Goal: Use online tool/utility: Utilize a website feature to perform a specific function

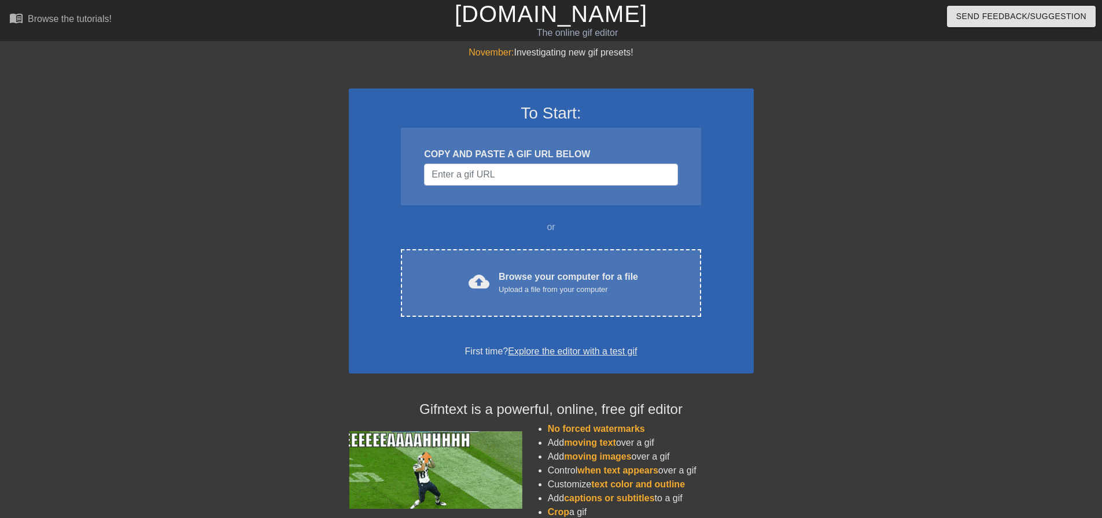
click at [537, 289] on div "Upload a file from your computer" at bounding box center [568, 290] width 139 height 12
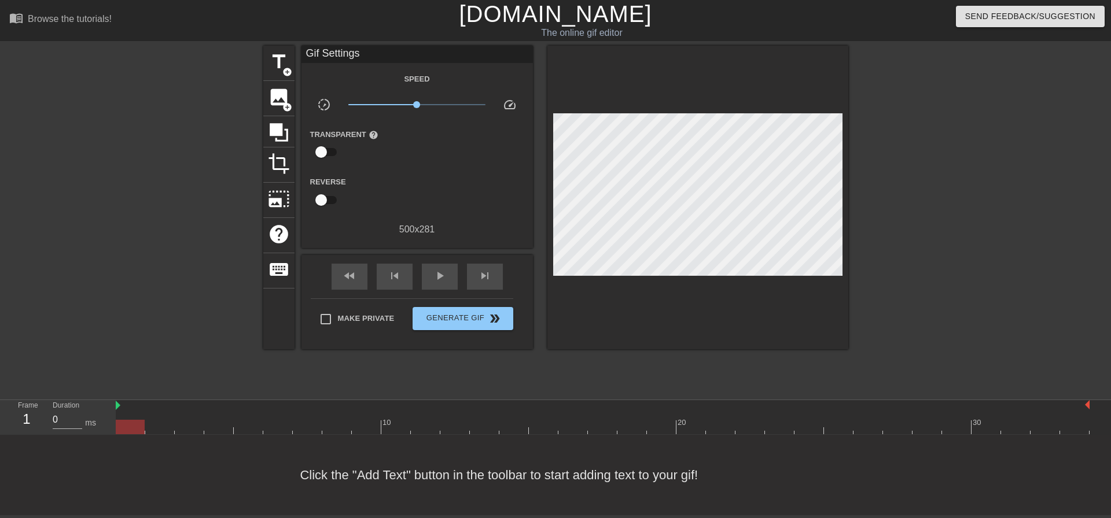
drag, startPoint x: 347, startPoint y: 252, endPoint x: 379, endPoint y: 250, distance: 32.4
click at [375, 250] on div "Gif Settings Speed slow_motion_video x1.00 speed Transparent help Reverse 500 x…" at bounding box center [416, 198] width 231 height 304
drag, startPoint x: 125, startPoint y: 408, endPoint x: 146, endPoint y: 408, distance: 20.8
click at [146, 408] on div at bounding box center [602, 406] width 973 height 12
drag, startPoint x: 118, startPoint y: 407, endPoint x: 274, endPoint y: 407, distance: 156.2
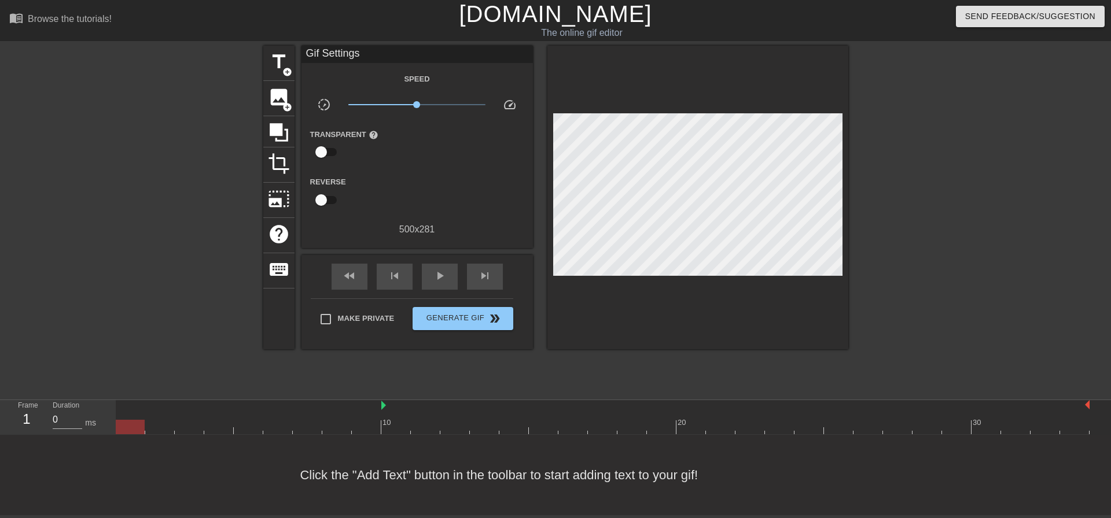
drag, startPoint x: 263, startPoint y: 406, endPoint x: 386, endPoint y: 416, distance: 123.0
click at [386, 416] on div "10 20 30" at bounding box center [602, 417] width 973 height 34
click at [29, 415] on div "1" at bounding box center [26, 419] width 17 height 21
drag, startPoint x: 1097, startPoint y: 412, endPoint x: 1108, endPoint y: 415, distance: 11.9
click at [1098, 412] on div "10 20 30" at bounding box center [613, 417] width 995 height 35
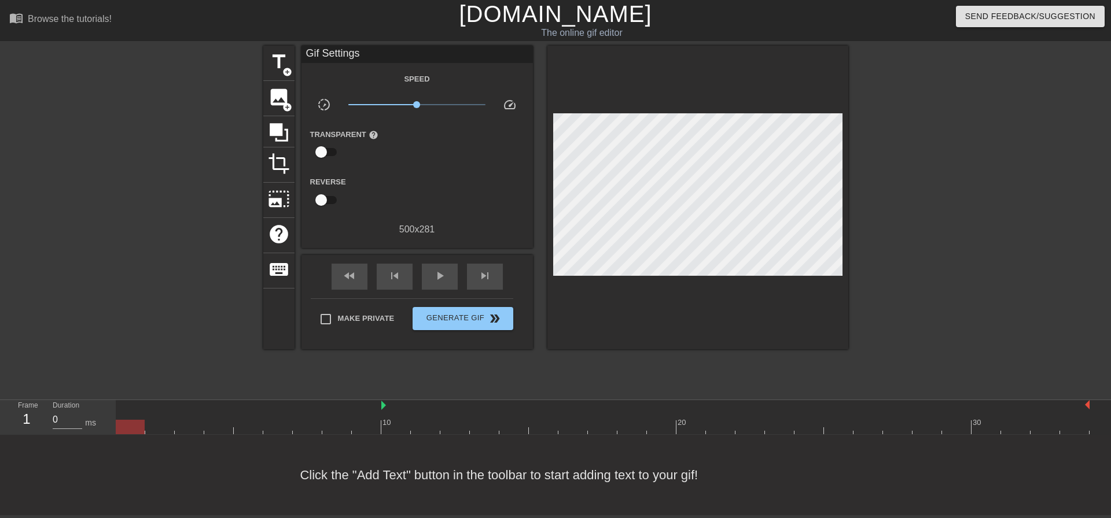
scroll to position [6, 0]
click at [319, 101] on span "slow_motion_video" at bounding box center [324, 105] width 14 height 14
click at [426, 282] on div "play_arrow" at bounding box center [440, 277] width 36 height 26
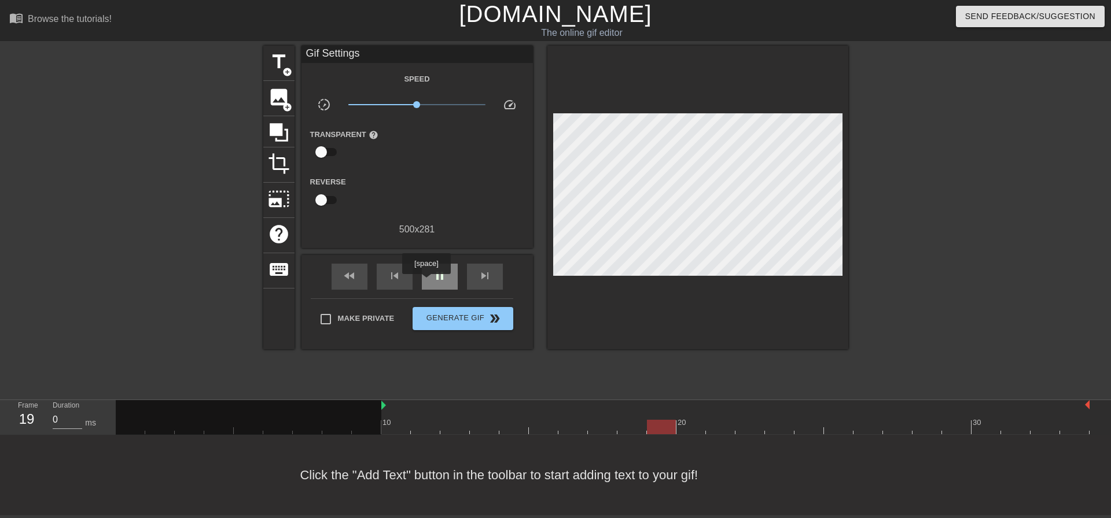
click at [426, 282] on div "pause" at bounding box center [440, 277] width 36 height 26
click at [436, 275] on span "play_arrow" at bounding box center [440, 276] width 14 height 14
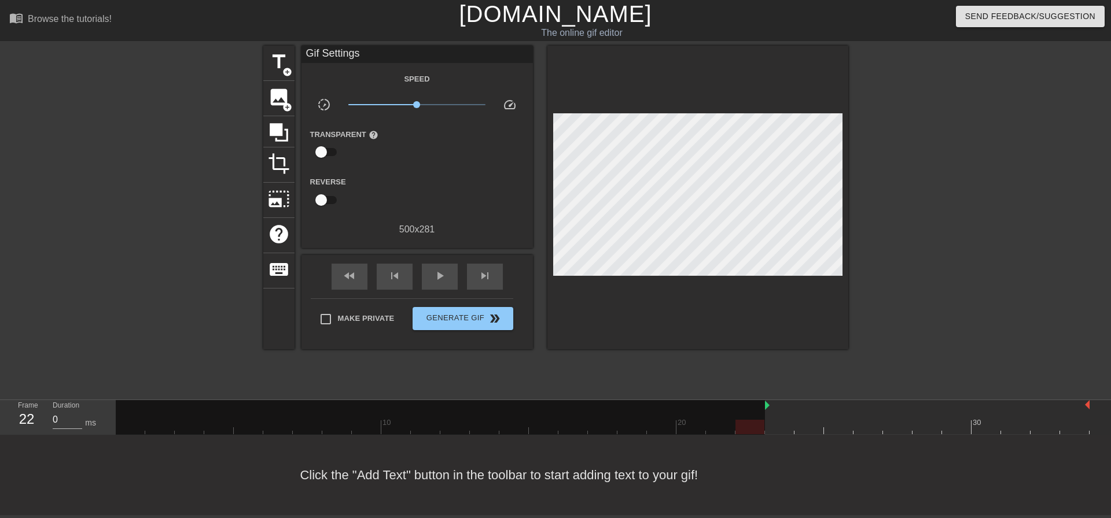
drag, startPoint x: 383, startPoint y: 406, endPoint x: 757, endPoint y: 394, distance: 373.3
click at [757, 394] on div "menu_book Browse the tutorials! [DOMAIN_NAME] The online gif editor Send Feedba…" at bounding box center [555, 257] width 1111 height 515
click at [445, 276] on span "play_arrow" at bounding box center [440, 276] width 14 height 14
click at [458, 315] on span "Generate Gif double_arrow" at bounding box center [462, 319] width 91 height 14
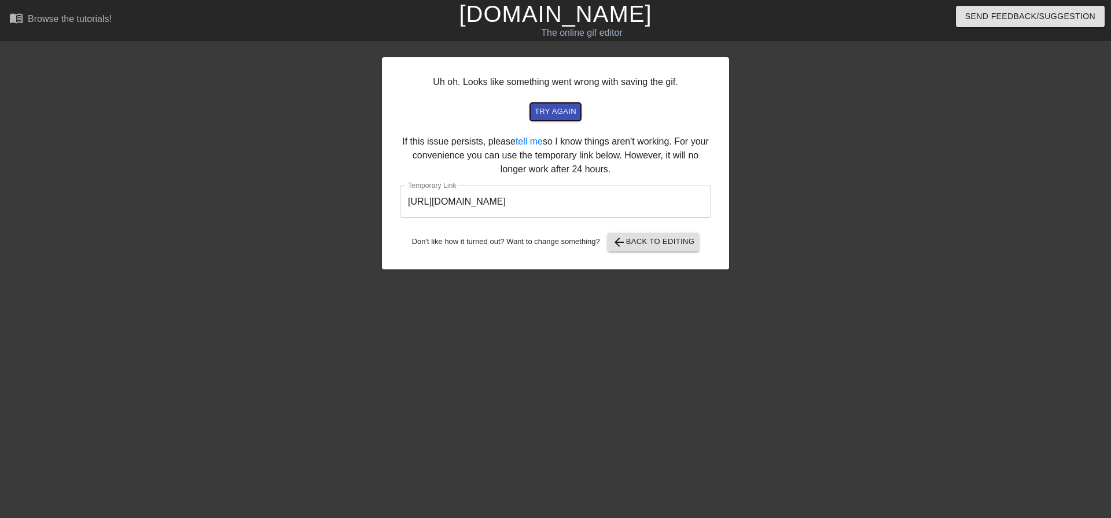
click at [562, 115] on span "try again" at bounding box center [555, 111] width 42 height 13
click at [550, 201] on input "[URL][DOMAIN_NAME]" at bounding box center [555, 202] width 311 height 32
click at [822, 268] on div at bounding box center [830, 219] width 174 height 347
click at [654, 245] on span "arrow_back Back to Editing" at bounding box center [653, 242] width 83 height 14
